Goal: Find specific page/section: Find specific page/section

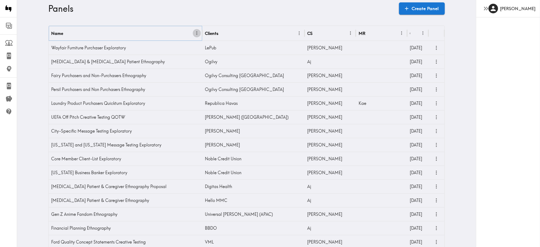
click at [194, 35] on icon "Menu" at bounding box center [197, 33] width 6 height 6
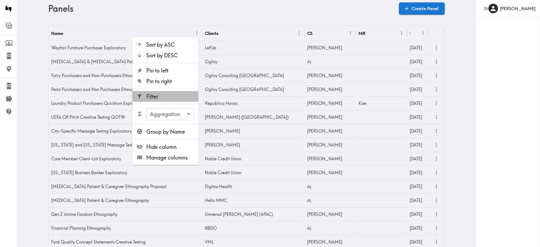
click at [167, 96] on span "Filter" at bounding box center [170, 96] width 48 height 7
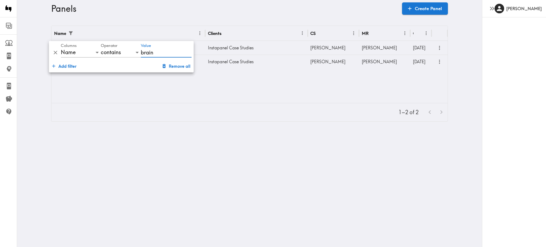
type input "brain"
click at [208, 110] on div "1–2 of 2" at bounding box center [249, 112] width 396 height 18
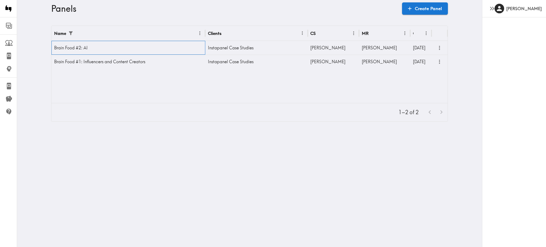
click at [157, 49] on div "Brain Food #2: AI" at bounding box center [128, 48] width 154 height 14
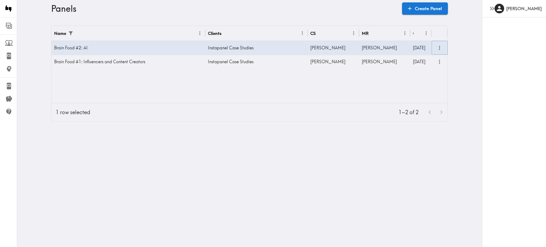
click at [436, 46] on icon "more" at bounding box center [439, 48] width 6 height 6
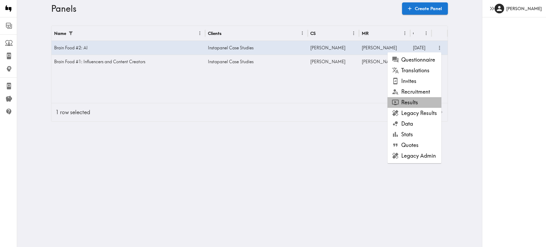
click at [413, 102] on li "Results" at bounding box center [414, 102] width 54 height 11
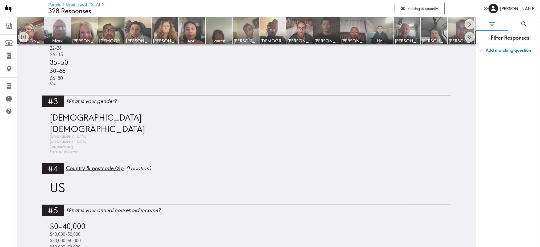
scroll to position [506, 0]
click at [302, 34] on img at bounding box center [300, 31] width 28 height 28
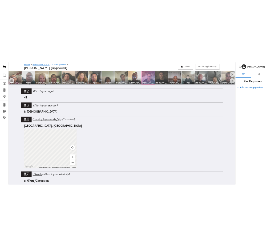
scroll to position [219, 0]
